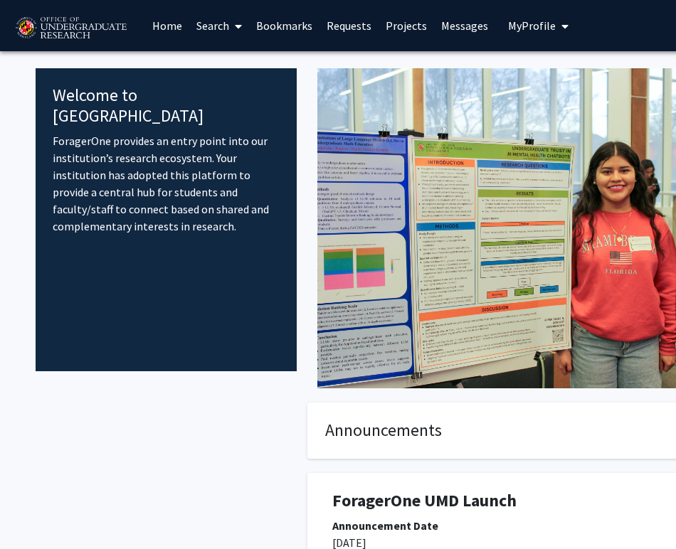
click at [154, 29] on link "Home" at bounding box center [167, 26] width 44 height 50
click at [163, 26] on link "Home" at bounding box center [167, 26] width 44 height 50
click at [209, 35] on link "Search" at bounding box center [219, 26] width 60 height 50
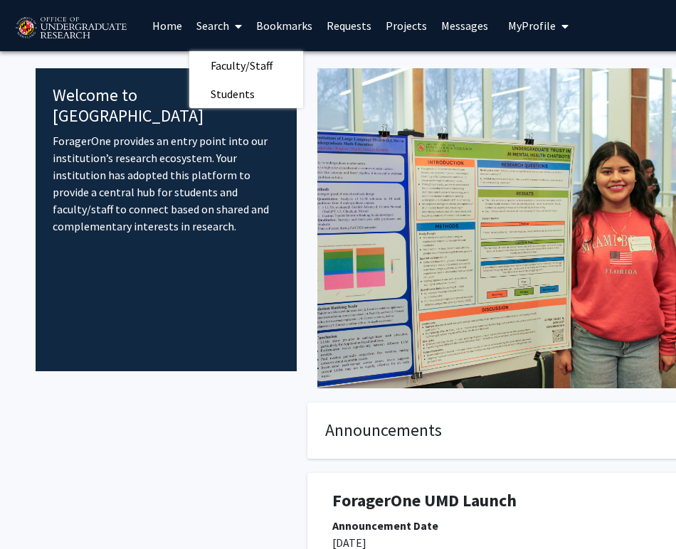
click at [211, 22] on link "Search" at bounding box center [219, 26] width 60 height 50
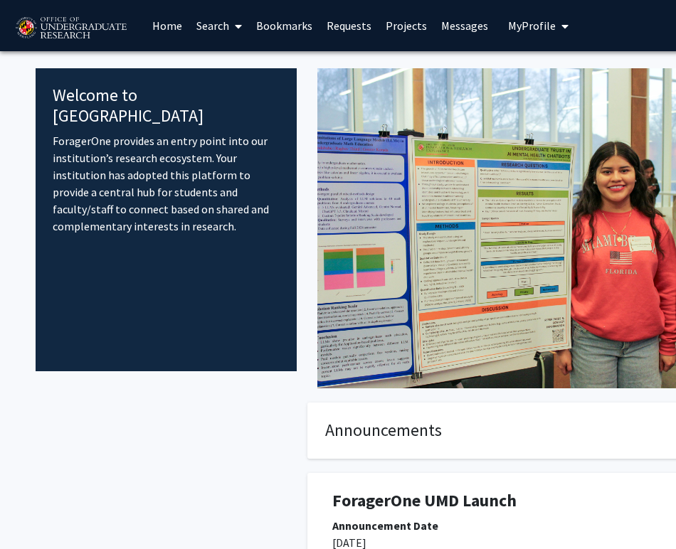
click at [211, 22] on link "Search" at bounding box center [219, 26] width 60 height 50
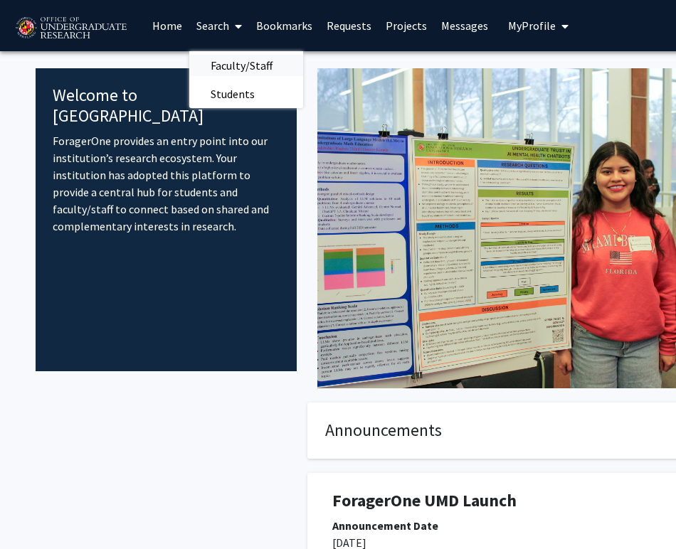
click at [224, 70] on span "Faculty/Staff" at bounding box center [241, 65] width 105 height 28
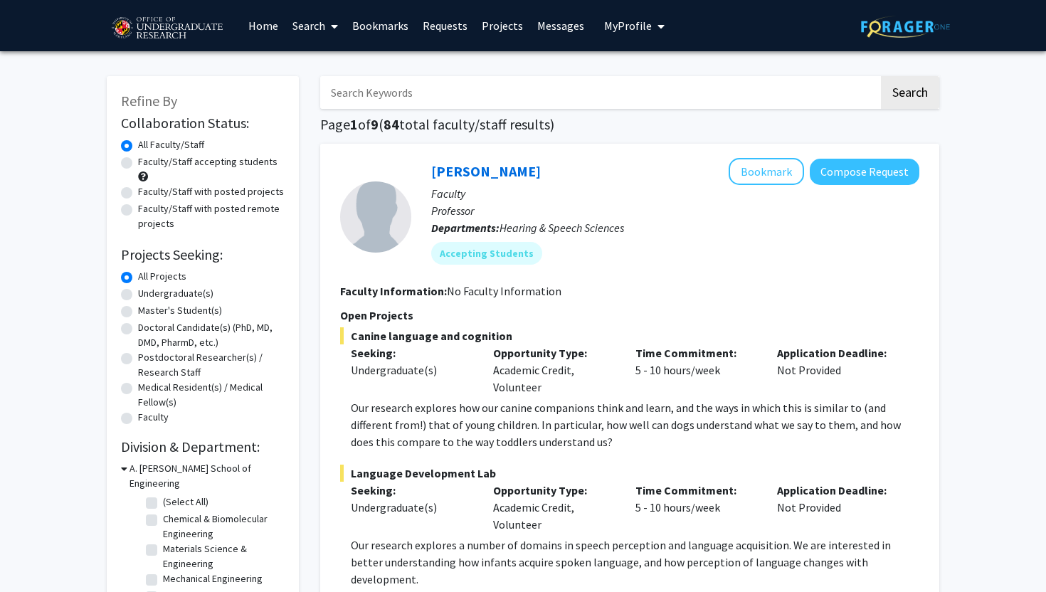
click at [147, 294] on label "Undergraduate(s)" at bounding box center [175, 293] width 75 height 15
click at [147, 294] on input "Undergraduate(s)" at bounding box center [142, 290] width 9 height 9
radio input "true"
click at [473, 95] on input "Search Keywords" at bounding box center [599, 92] width 559 height 33
type input "paid"
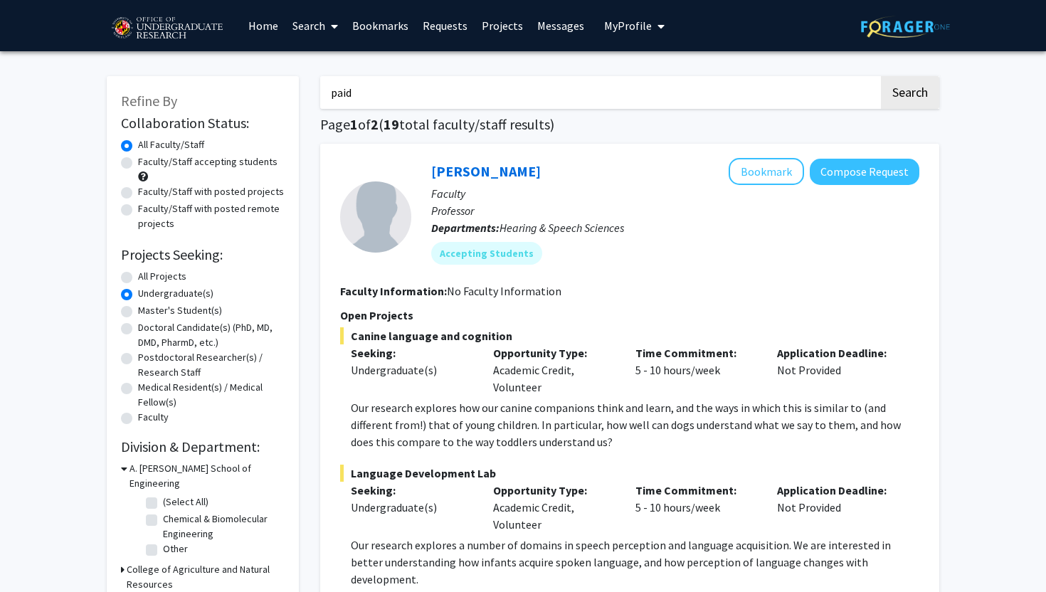
click at [675, 83] on button "Search" at bounding box center [910, 92] width 58 height 33
radio input "true"
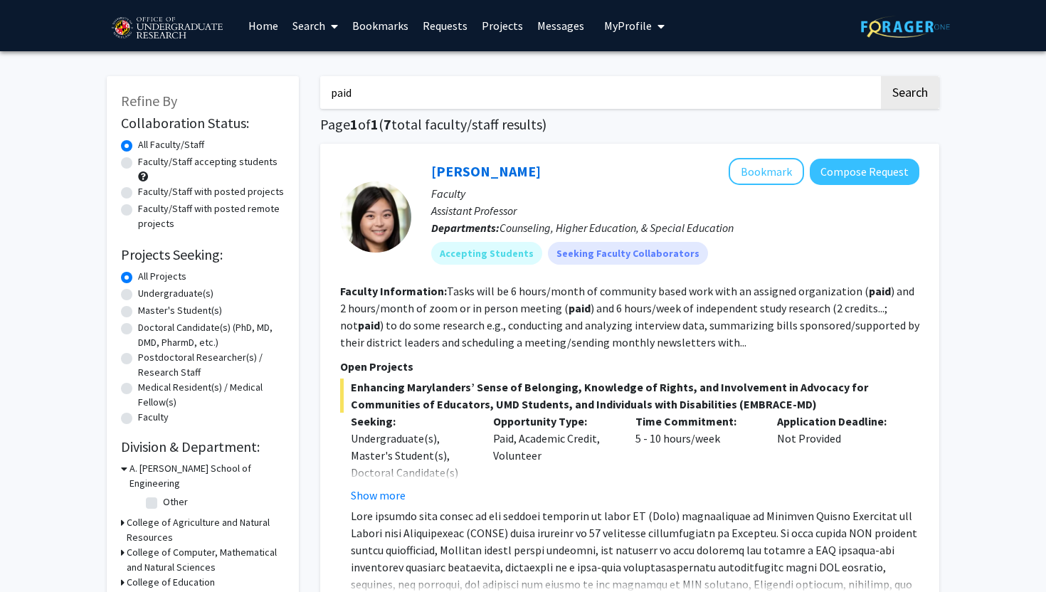
click at [675, 296] on fg-read-more "Tasks will be 6 hours/month of community based work with an assigned organizati…" at bounding box center [629, 316] width 579 height 65
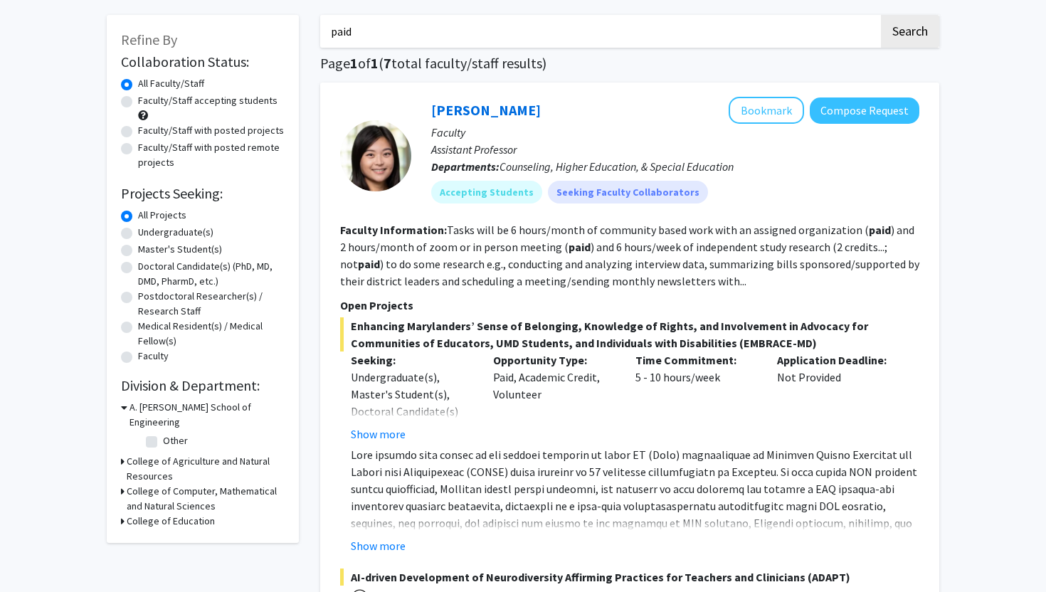
scroll to position [62, 0]
click at [371, 548] on button "Show more" at bounding box center [378, 545] width 55 height 17
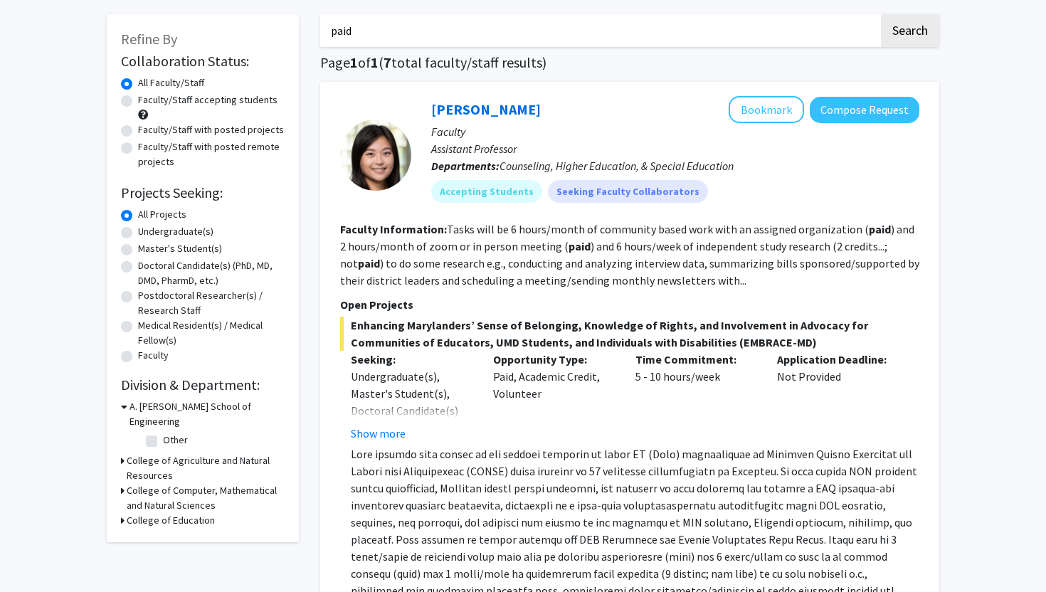
scroll to position [99, 0]
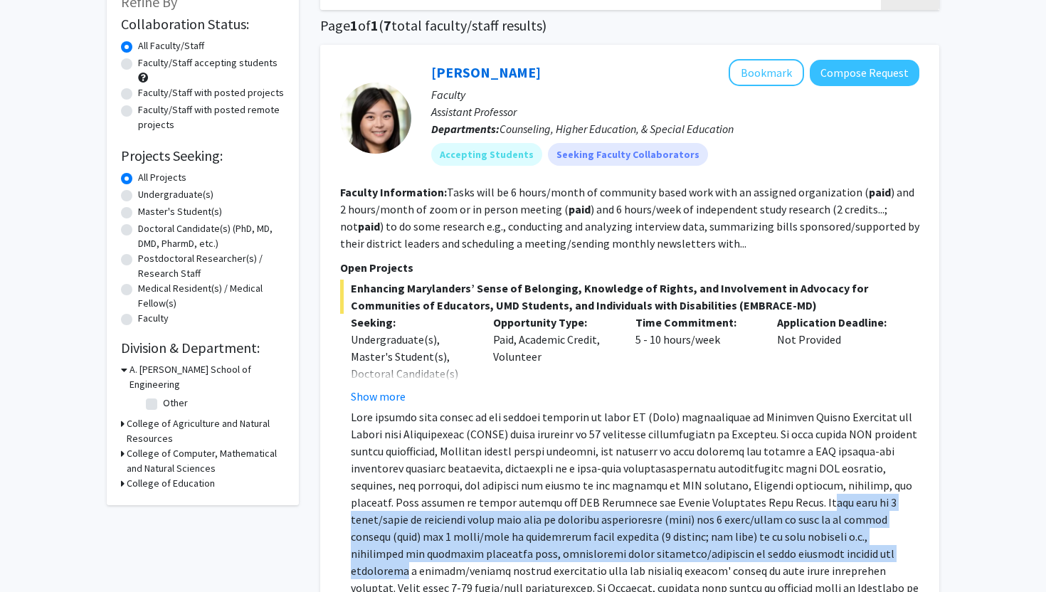
drag, startPoint x: 684, startPoint y: 499, endPoint x: 725, endPoint y: 559, distance: 72.6
click at [675, 549] on p at bounding box center [635, 510] width 569 height 205
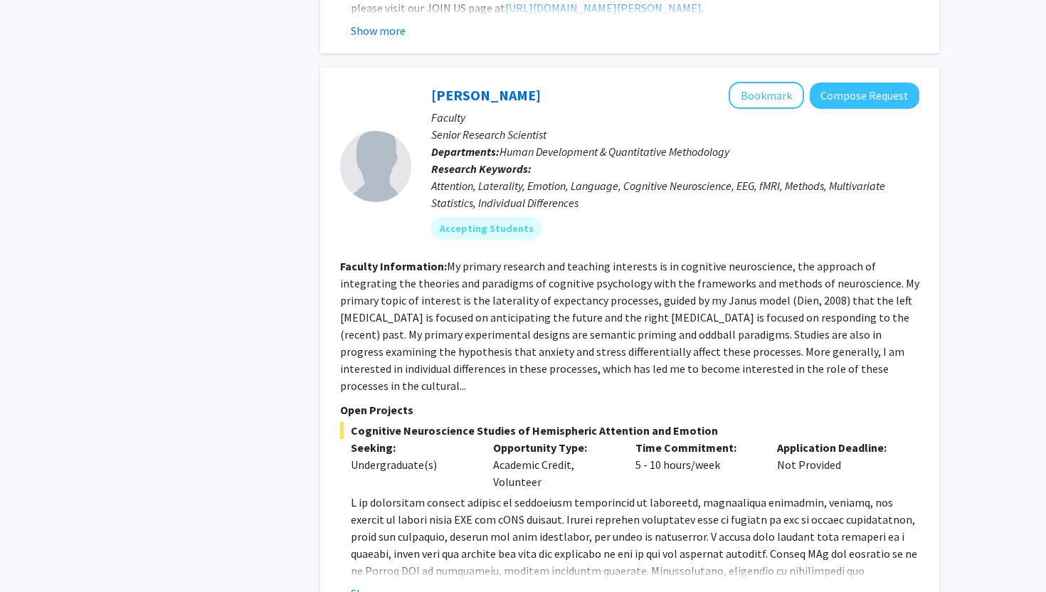
scroll to position [1904, 0]
click at [389, 549] on button "Show more" at bounding box center [378, 594] width 55 height 17
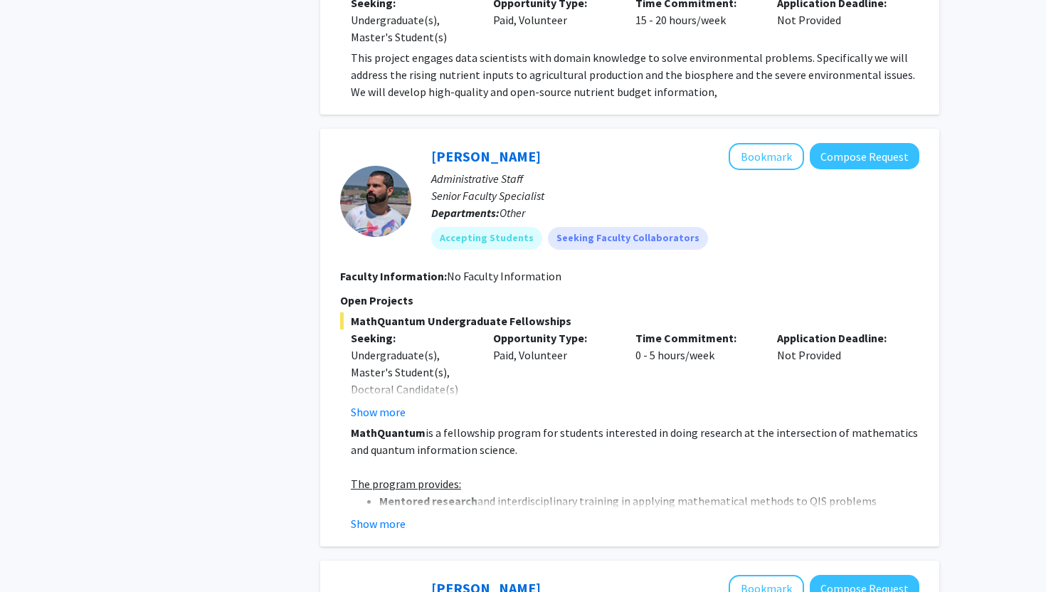
scroll to position [3606, 0]
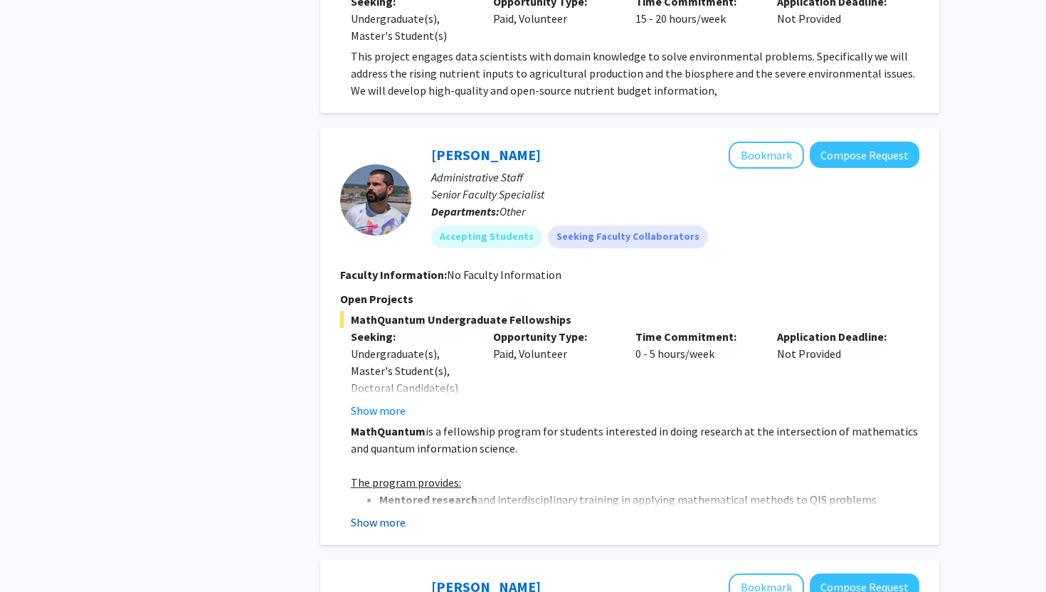
click at [387, 514] on button "Show more" at bounding box center [378, 522] width 55 height 17
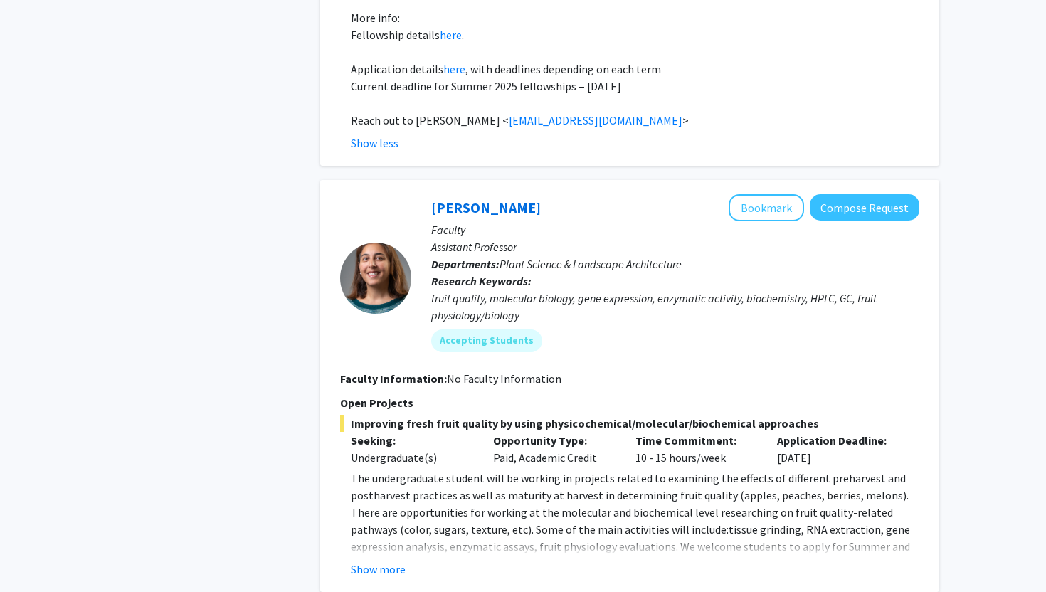
scroll to position [4672, 0]
